Goal: Task Accomplishment & Management: Use online tool/utility

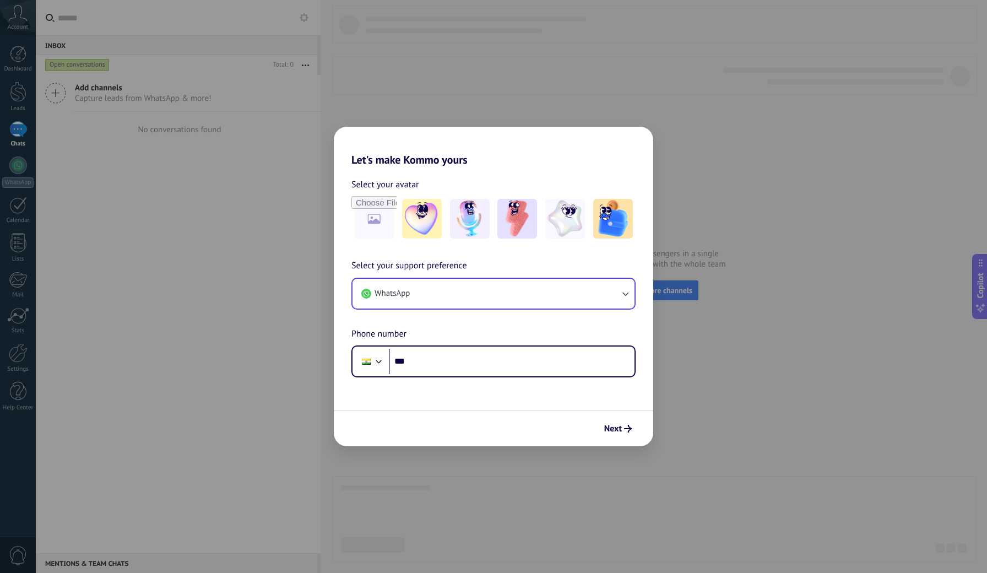
click at [561, 306] on button "WhatsApp" at bounding box center [493, 294] width 282 height 30
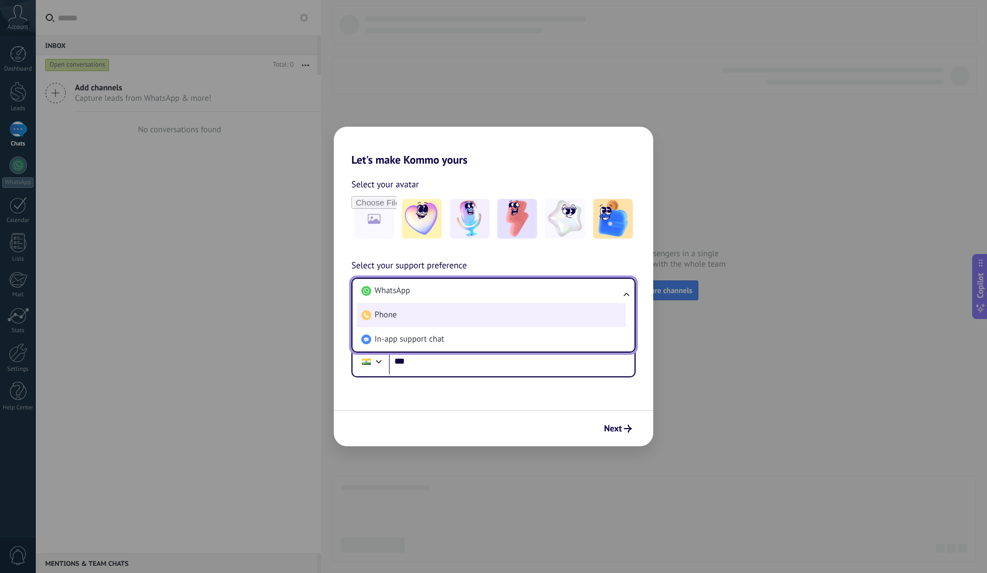
click at [546, 314] on li "Phone" at bounding box center [491, 315] width 269 height 24
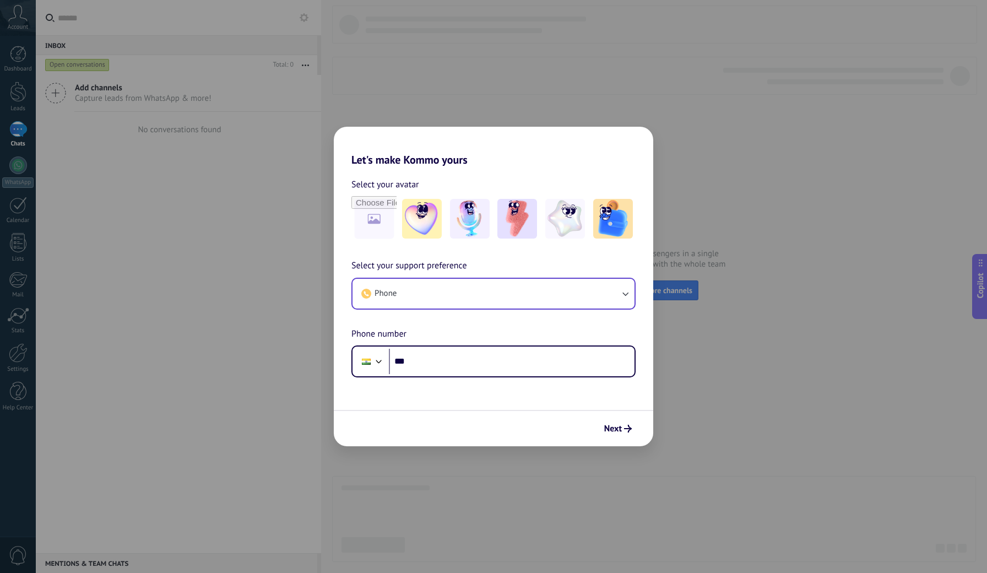
click at [424, 285] on button "Phone" at bounding box center [493, 294] width 282 height 30
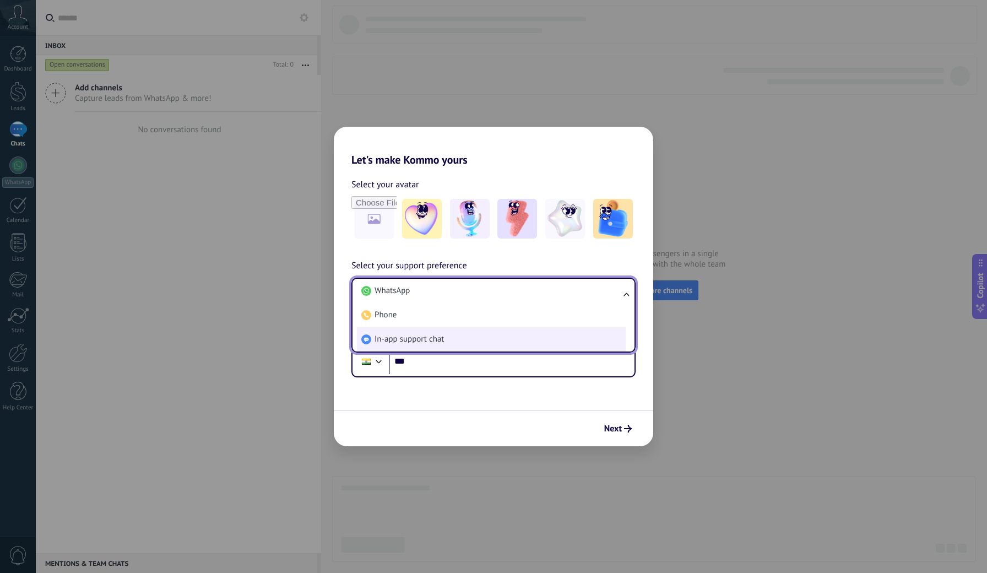
click at [422, 334] on span "In-app support chat" at bounding box center [409, 339] width 69 height 11
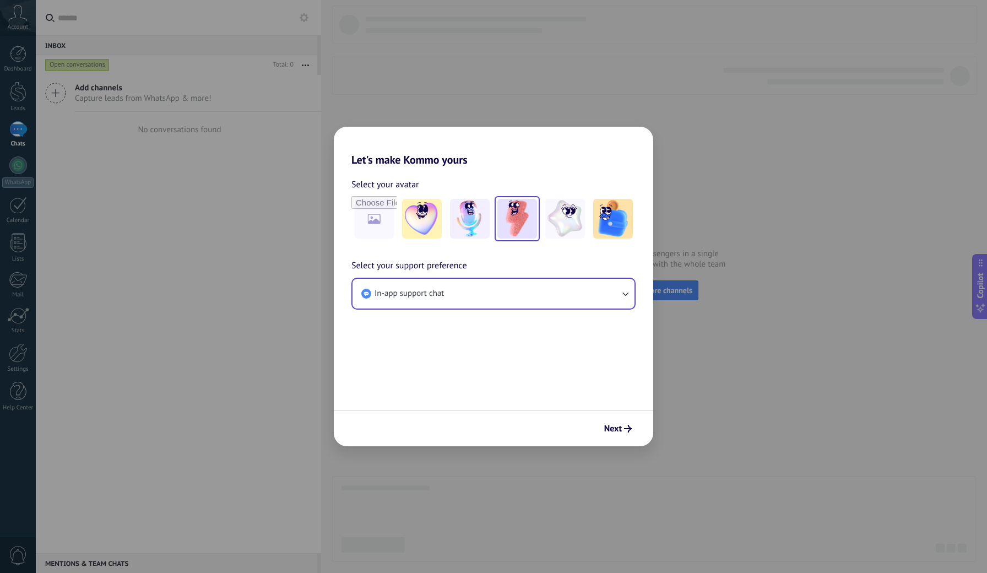
click at [525, 234] on img at bounding box center [517, 219] width 40 height 40
click at [612, 425] on span "Next" at bounding box center [613, 429] width 18 height 8
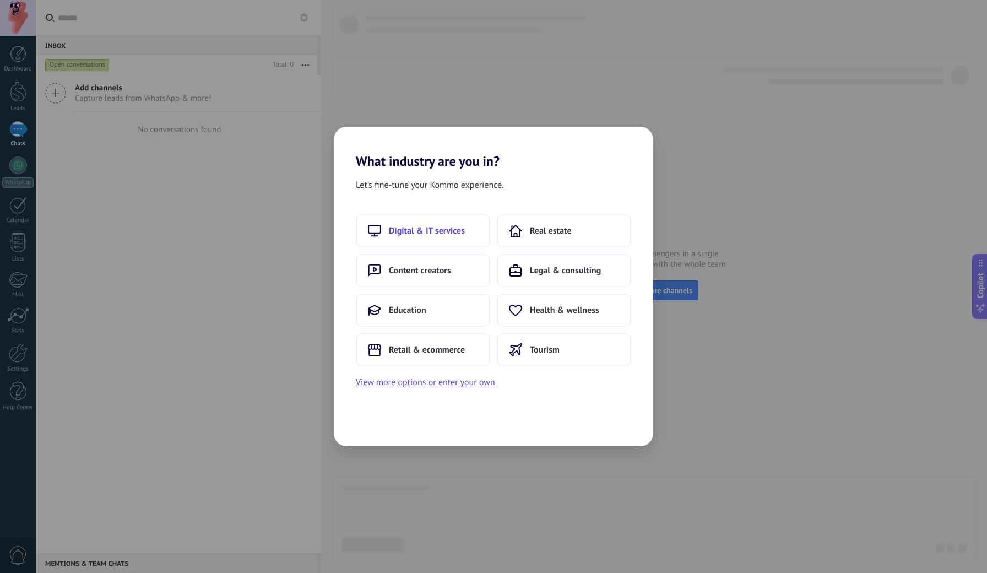
click at [462, 242] on button "Digital & IT services" at bounding box center [423, 230] width 134 height 33
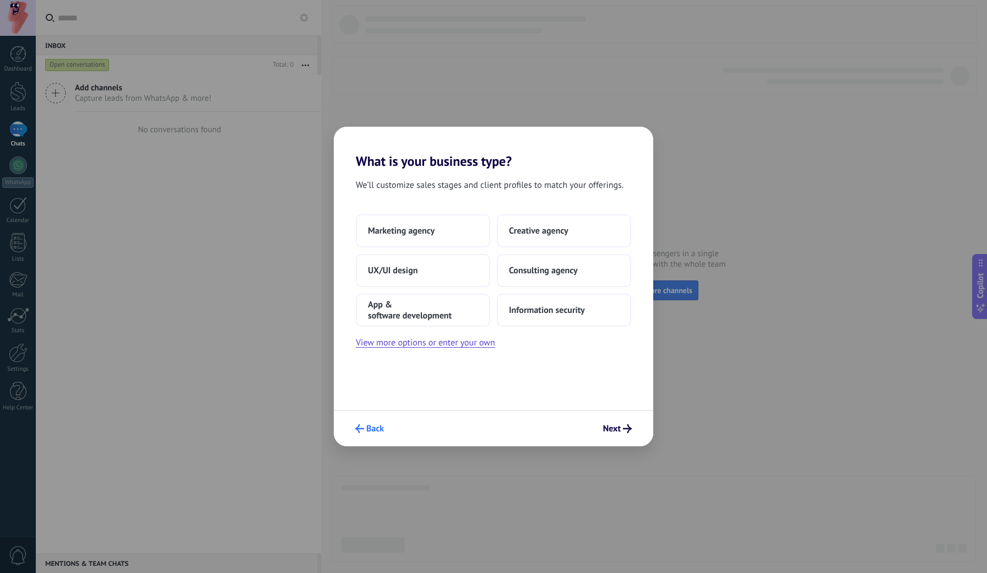
click at [368, 428] on span "Back" at bounding box center [375, 429] width 18 height 8
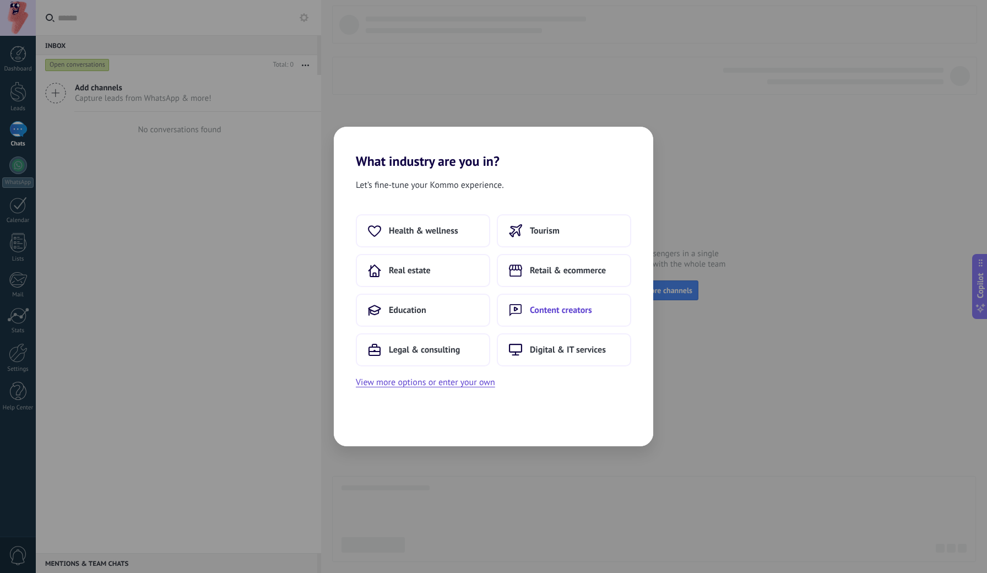
click at [565, 313] on span "Content creators" at bounding box center [561, 310] width 62 height 11
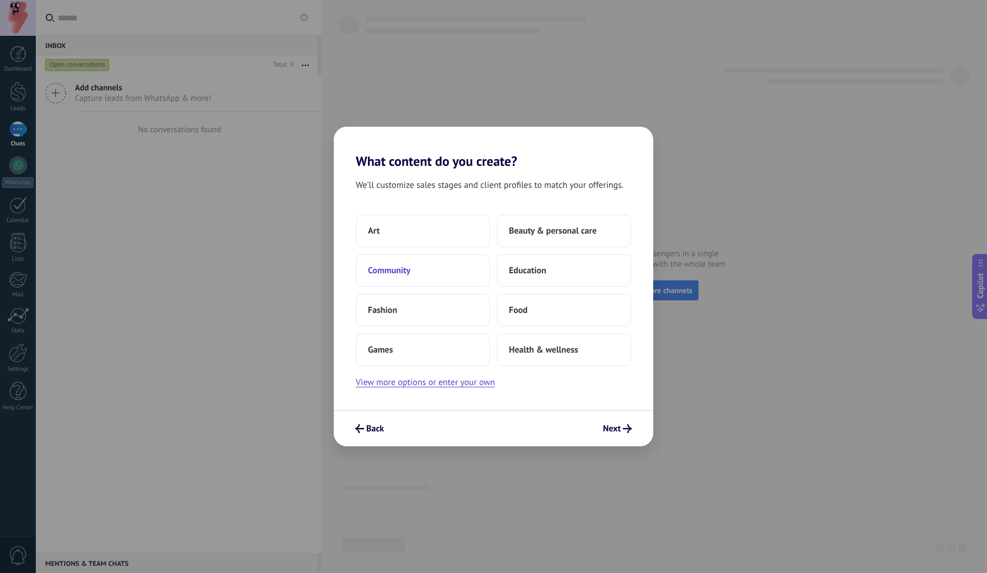
click at [451, 281] on button "Community" at bounding box center [423, 270] width 134 height 33
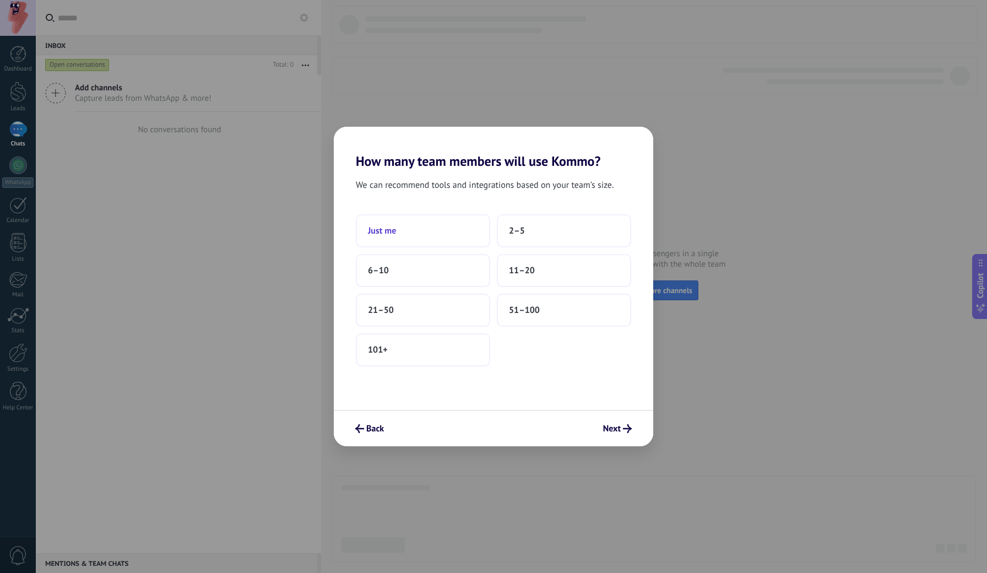
click at [463, 237] on button "Just me" at bounding box center [423, 230] width 134 height 33
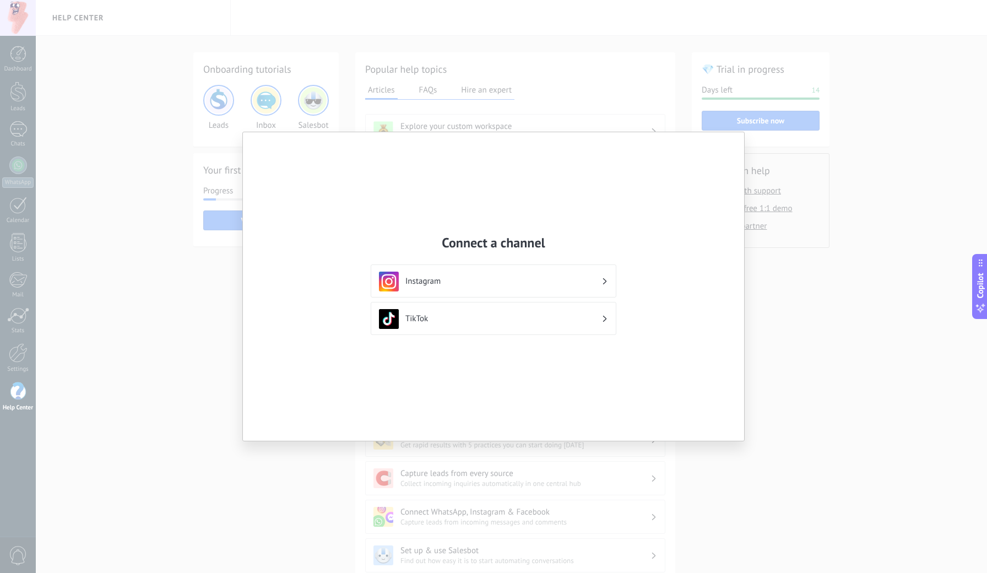
click at [464, 290] on div "Instagram" at bounding box center [493, 282] width 229 height 20
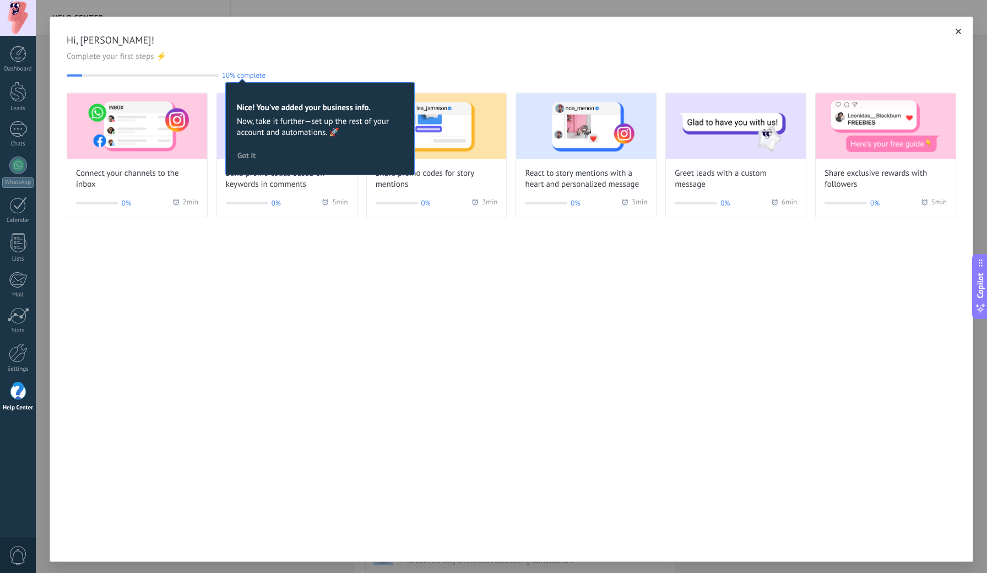
click at [360, 278] on div "Hi, [PERSON_NAME]! Complete your first steps ⚡ 10% complete 10 Nice! You’ve add…" at bounding box center [512, 289] width 924 height 545
click at [256, 159] on span "Got it" at bounding box center [246, 155] width 18 height 8
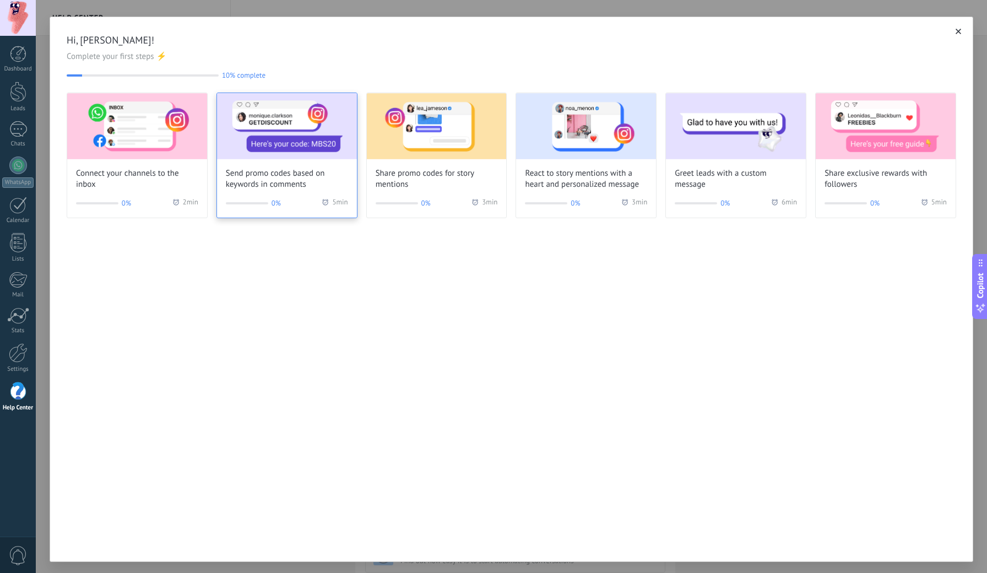
click at [302, 182] on span "Send promo codes based on keywords in comments" at bounding box center [287, 179] width 122 height 22
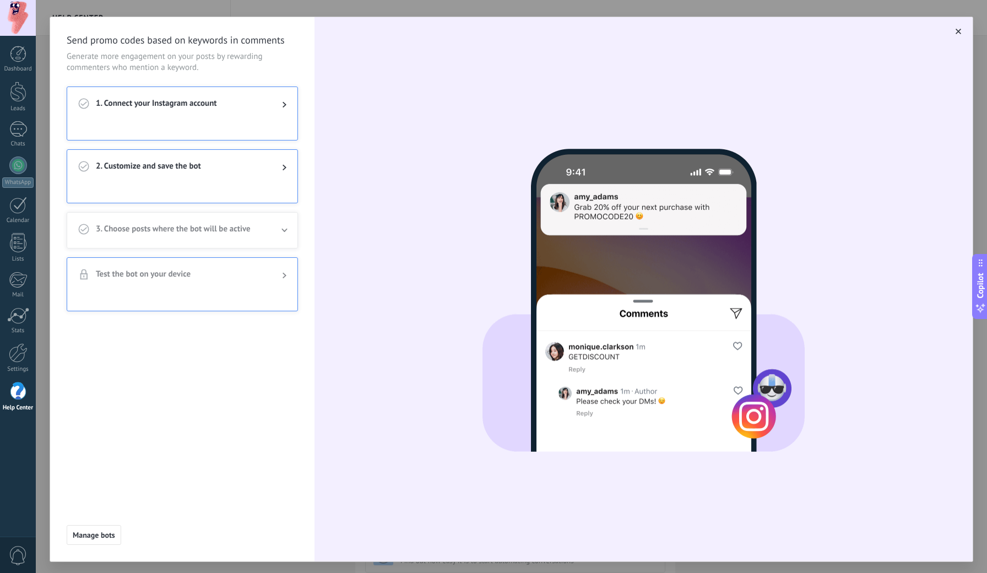
click at [249, 116] on div "1. Connect your Instagram account" at bounding box center [182, 104] width 230 height 35
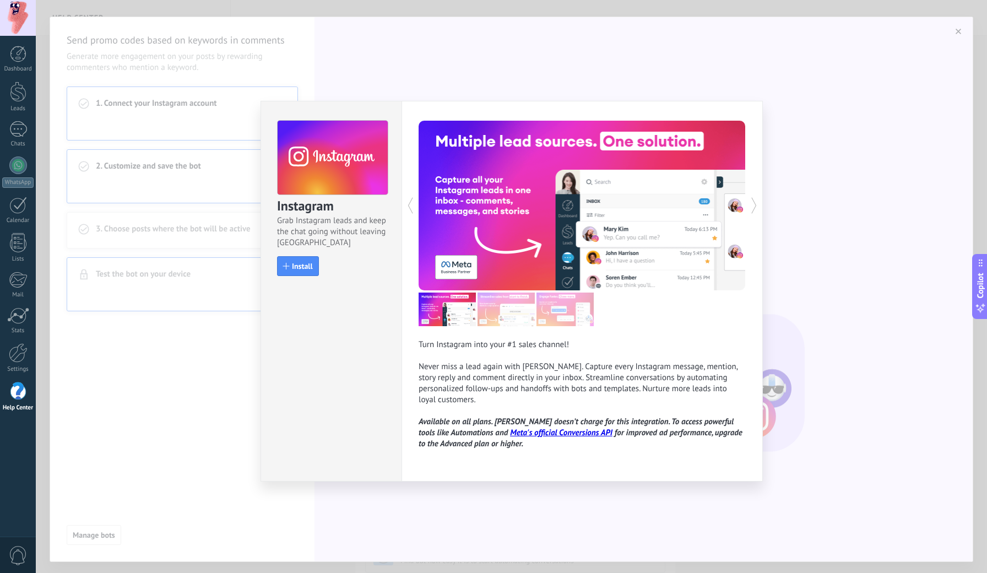
click at [193, 419] on div "Instagram Grab Instagram leads and keep the chat going without leaving Kommo In…" at bounding box center [511, 286] width 951 height 573
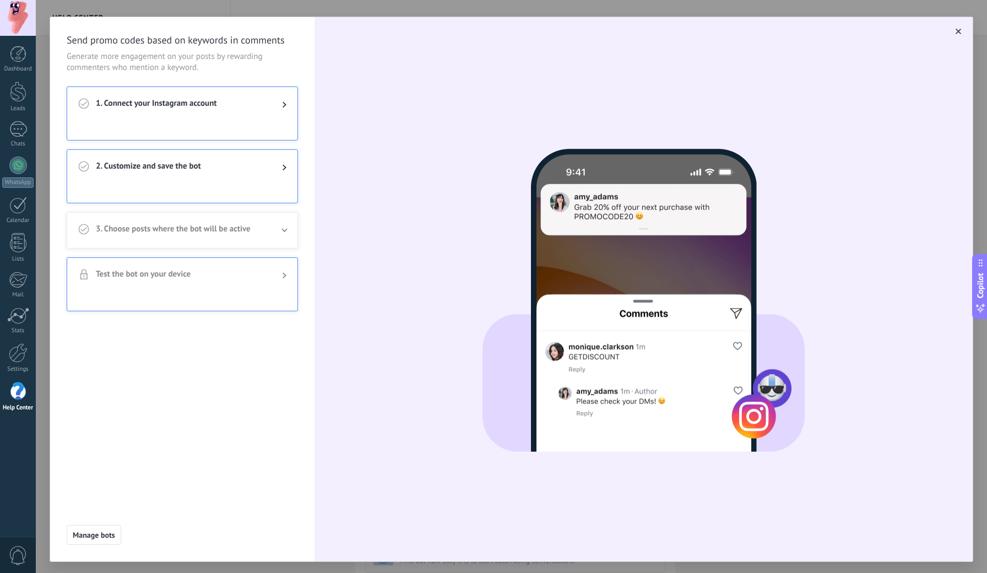
click at [231, 124] on div at bounding box center [182, 131] width 230 height 18
click at [242, 99] on span "1. Connect your Instagram account" at bounding box center [180, 104] width 169 height 13
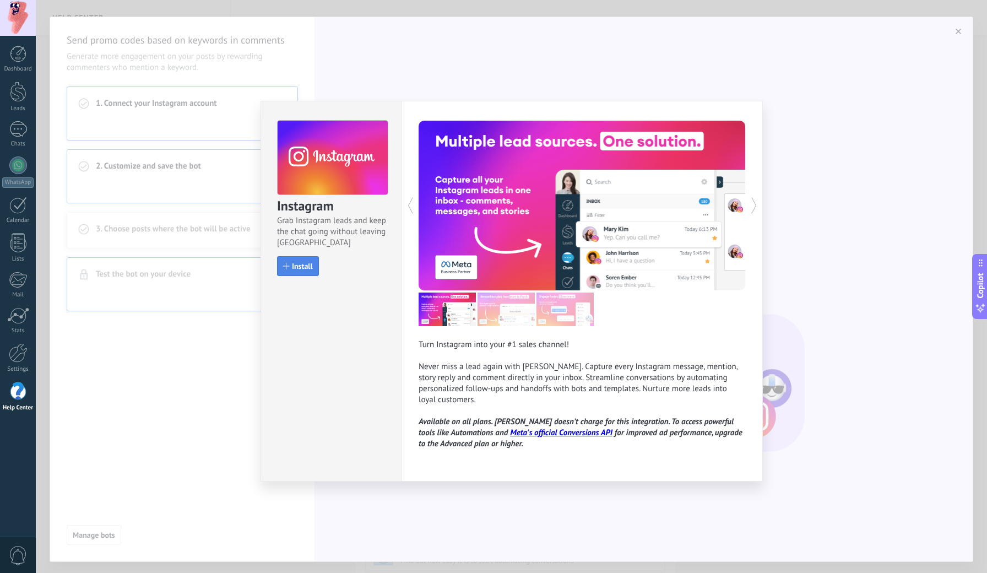
click at [296, 267] on span "Install" at bounding box center [302, 266] width 21 height 8
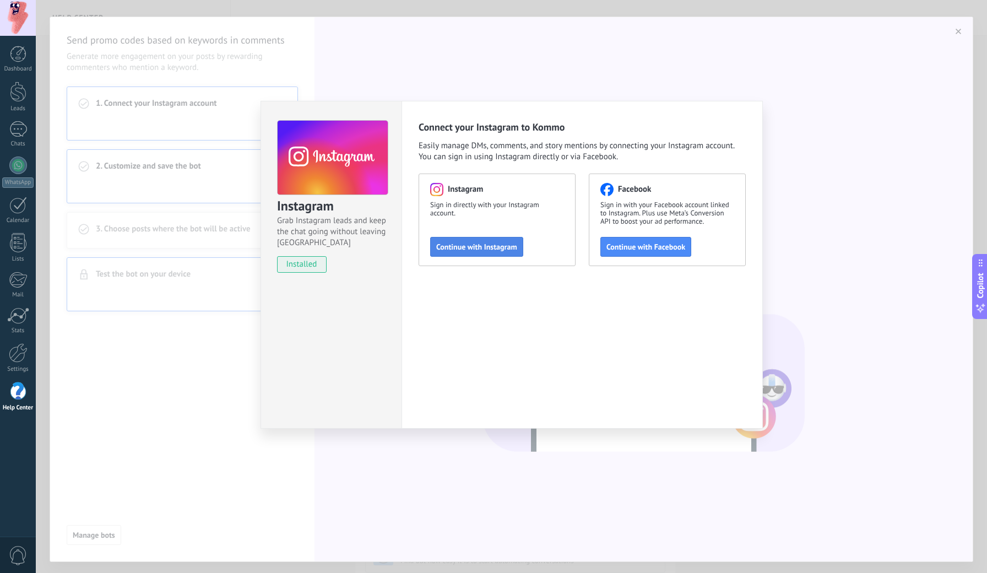
click at [494, 252] on button "Continue with Instagram" at bounding box center [476, 247] width 93 height 20
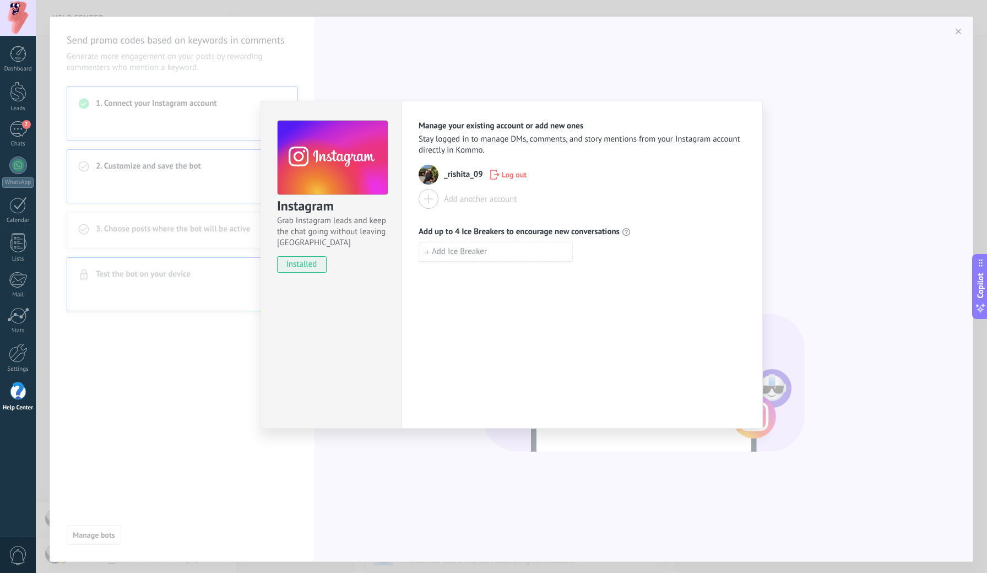
click at [299, 430] on div "Instagram Grab Instagram leads and keep the chat going without leaving [PERSON_…" at bounding box center [511, 286] width 951 height 573
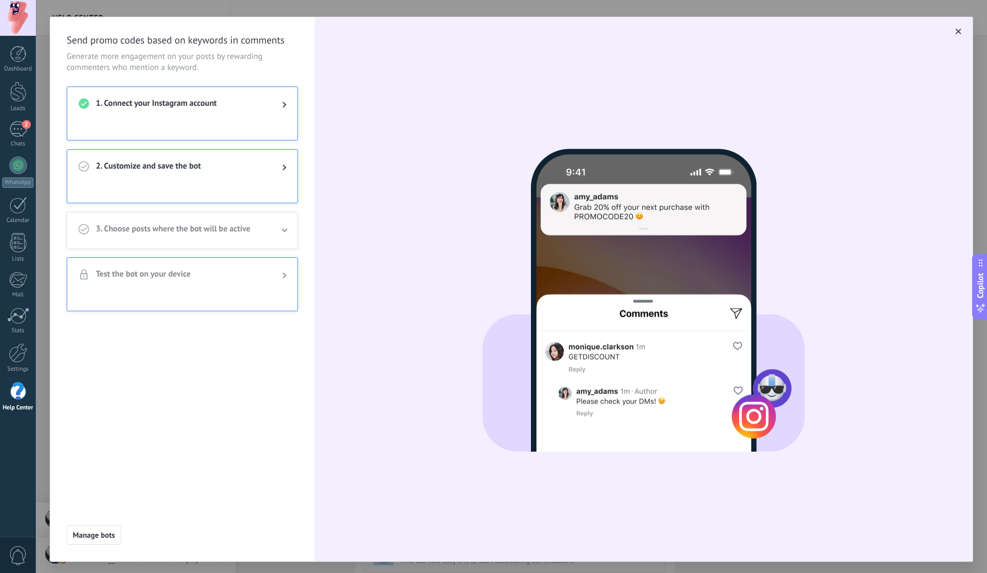
click at [257, 191] on div at bounding box center [182, 194] width 230 height 18
click at [246, 171] on span "2. Customize and save the bot" at bounding box center [180, 167] width 169 height 13
click at [127, 172] on body ".abccls-1,.abccls-2{fill-rule:evenodd}.abccls-2{fill:#fff} .abfcls-1{fill:none}…" at bounding box center [493, 286] width 987 height 573
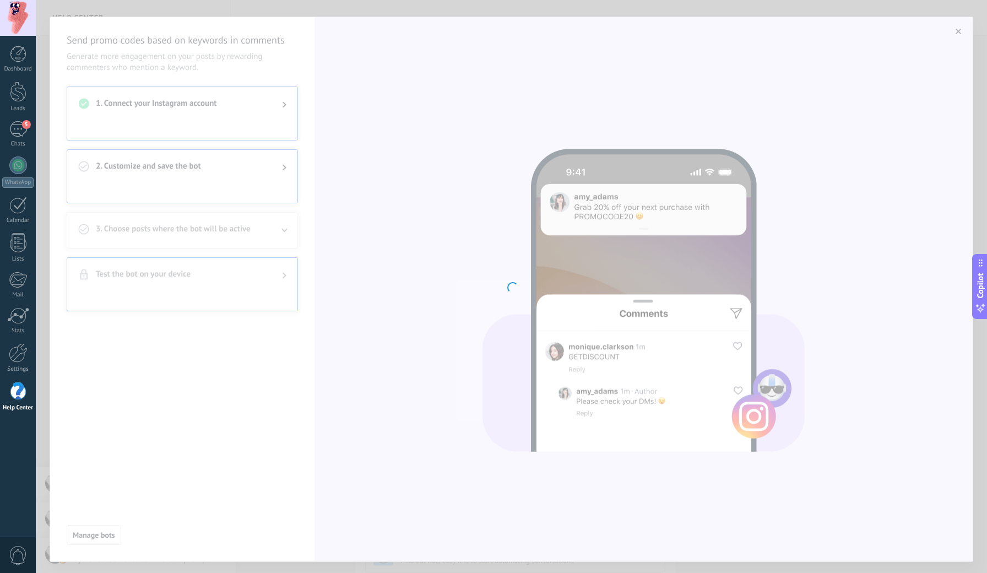
click at [127, 172] on div at bounding box center [511, 286] width 951 height 573
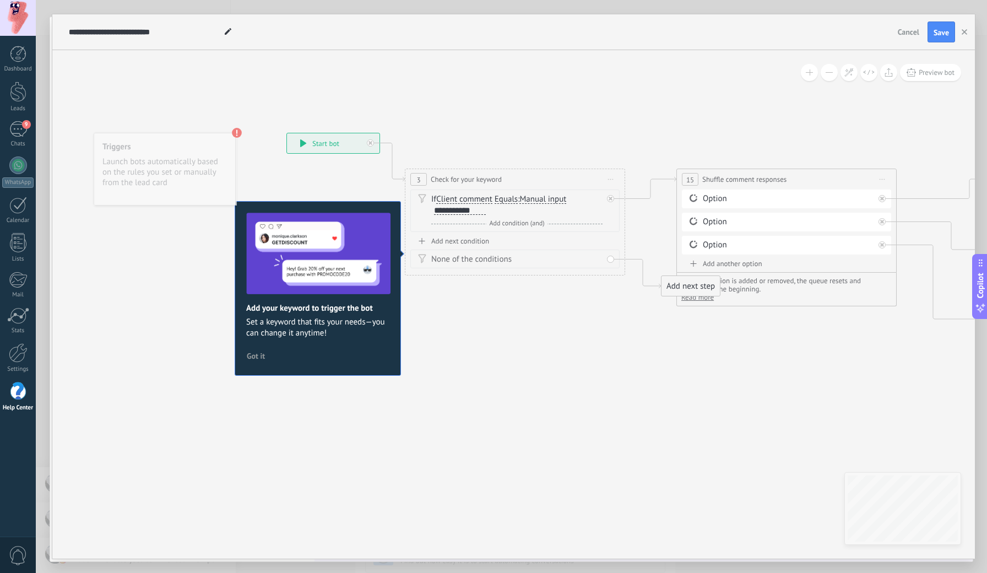
click at [197, 185] on div "Triggers Launch bots automatically based on the rules you set or manually from …" at bounding box center [165, 169] width 142 height 73
click at [500, 202] on span "Equals" at bounding box center [506, 199] width 23 height 9
click at [500, 202] on button "Equals" at bounding box center [558, 199] width 138 height 20
click at [728, 203] on div "Option" at bounding box center [788, 198] width 171 height 11
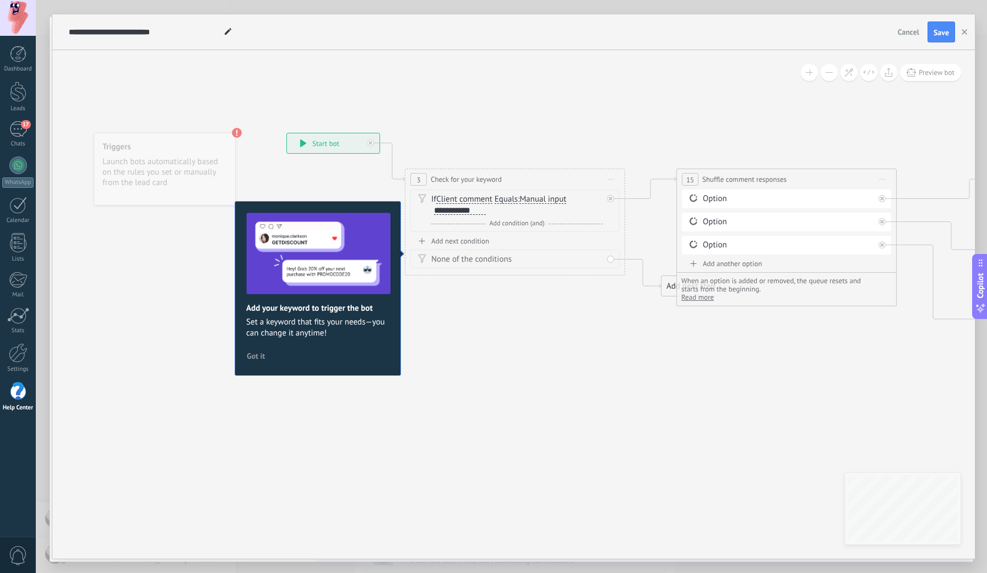
click at [474, 242] on div "Add next condition" at bounding box center [514, 240] width 209 height 9
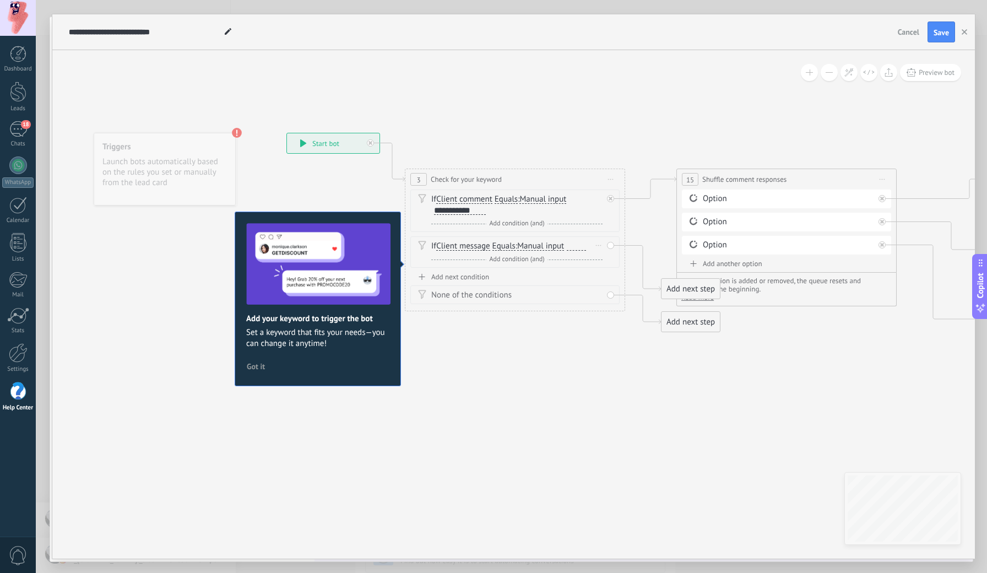
click at [555, 243] on span "Manual input" at bounding box center [540, 246] width 47 height 9
click at [555, 243] on button "Manual input" at bounding box center [581, 246] width 138 height 20
click at [555, 243] on span "Not filled" at bounding box center [571, 243] width 133 height 11
click at [555, 243] on div "If Client message Client message Client comment Client Active chat code Active …" at bounding box center [516, 246] width 171 height 11
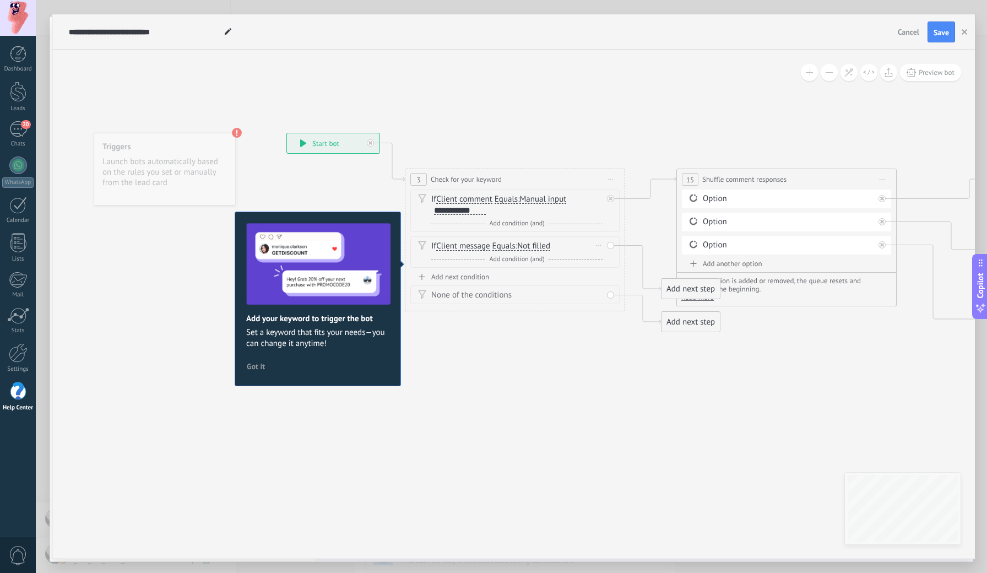
click at [547, 248] on span "Not filled" at bounding box center [533, 246] width 33 height 9
click at [547, 248] on button "Not filled" at bounding box center [581, 246] width 138 height 20
click at [0, 0] on span "Not filled" at bounding box center [0, 0] width 0 height 0
click at [547, 248] on span "Not filled" at bounding box center [533, 246] width 33 height 9
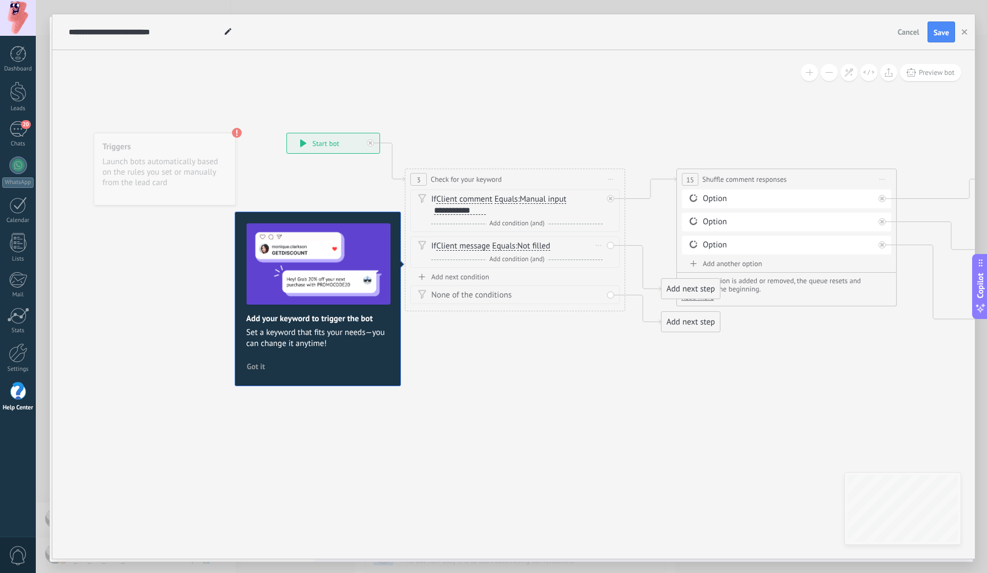
click at [547, 248] on button "Not filled" at bounding box center [581, 246] width 138 height 20
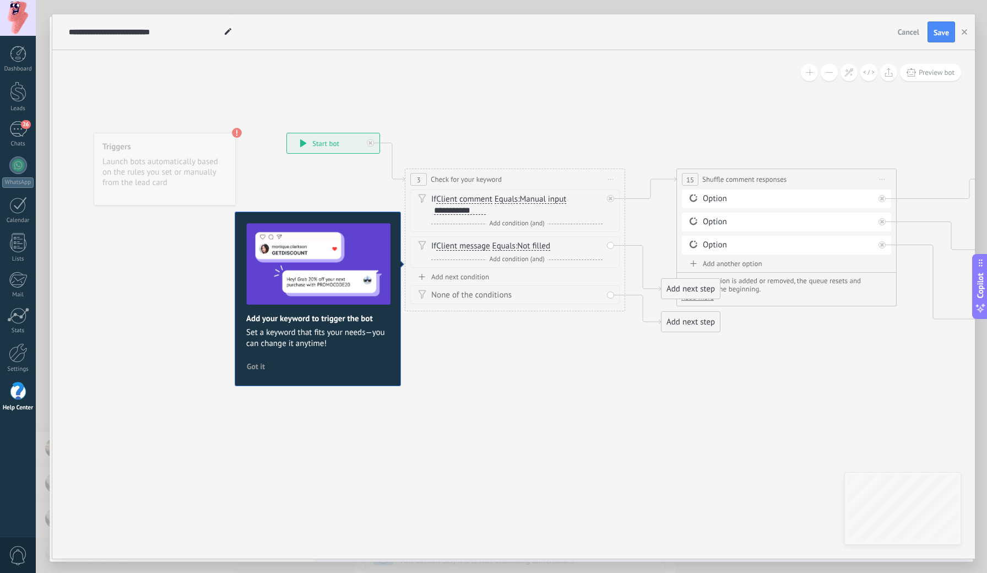
click at [474, 295] on div "None of the conditions" at bounding box center [516, 295] width 171 height 11
click at [422, 244] on icon at bounding box center [422, 245] width 8 height 9
click at [440, 245] on span "Client message" at bounding box center [462, 246] width 53 height 9
click at [440, 245] on button "Client message" at bounding box center [500, 246] width 138 height 20
